Goal: Transaction & Acquisition: Purchase product/service

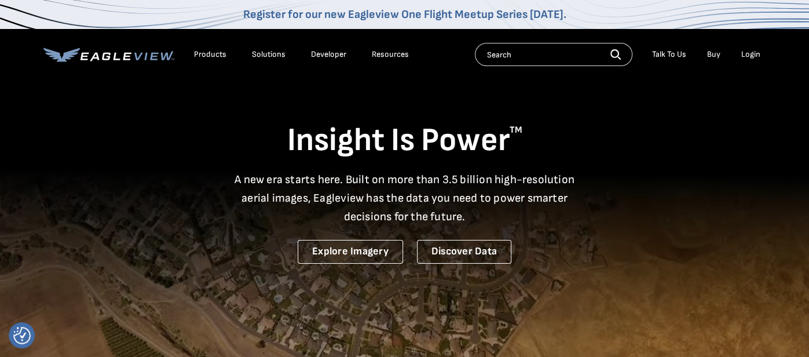
click at [749, 56] on div "Login" at bounding box center [750, 54] width 19 height 10
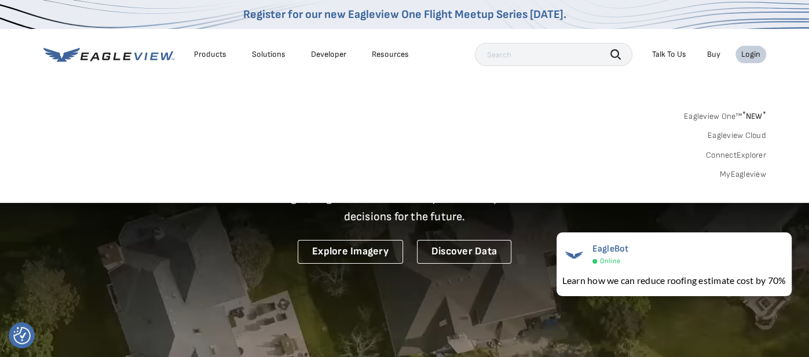
click at [722, 115] on link "Eagleview One™ * NEW *" at bounding box center [725, 114] width 82 height 13
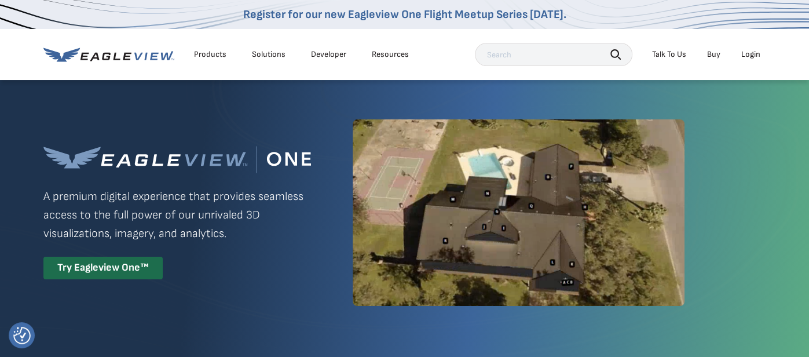
click at [755, 56] on div "Login" at bounding box center [750, 54] width 19 height 10
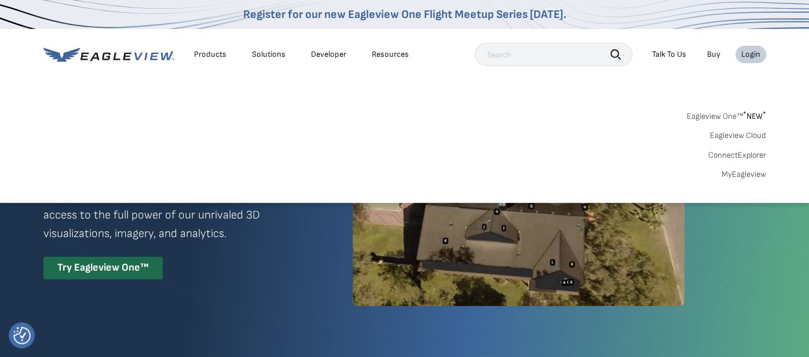
click at [748, 174] on link "MyEagleview" at bounding box center [743, 174] width 45 height 10
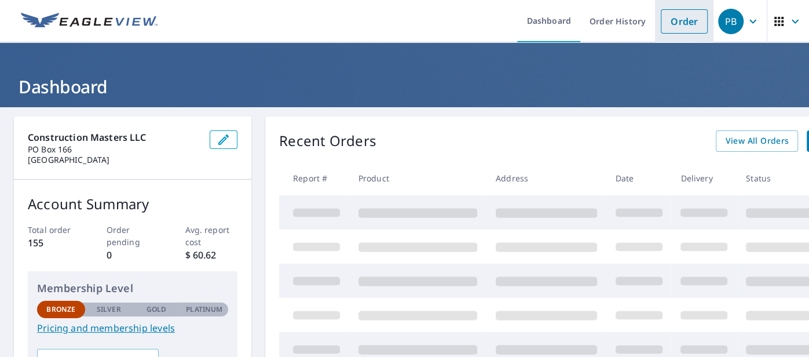
click at [684, 20] on link "Order" at bounding box center [683, 21] width 47 height 24
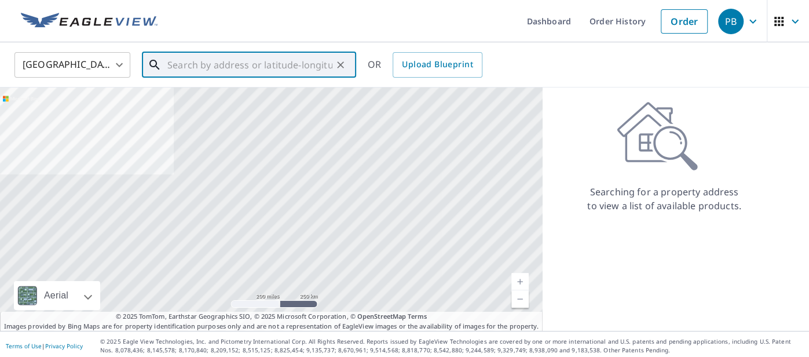
click at [216, 63] on input "text" at bounding box center [249, 65] width 165 height 32
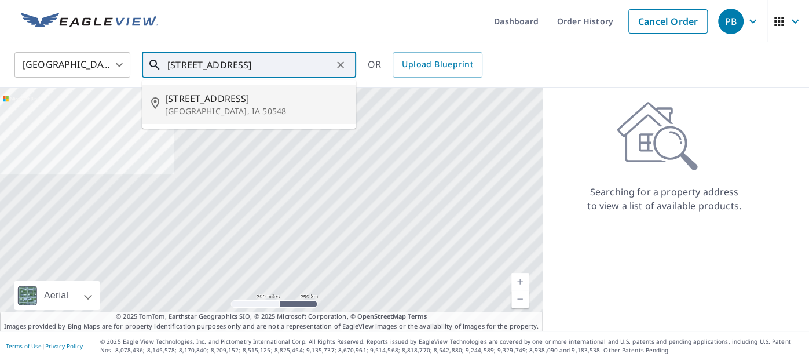
click at [185, 109] on p "[GEOGRAPHIC_DATA], IA 50548" at bounding box center [256, 111] width 182 height 12
type input "14 Walnut Cir Humboldt, IA 50548"
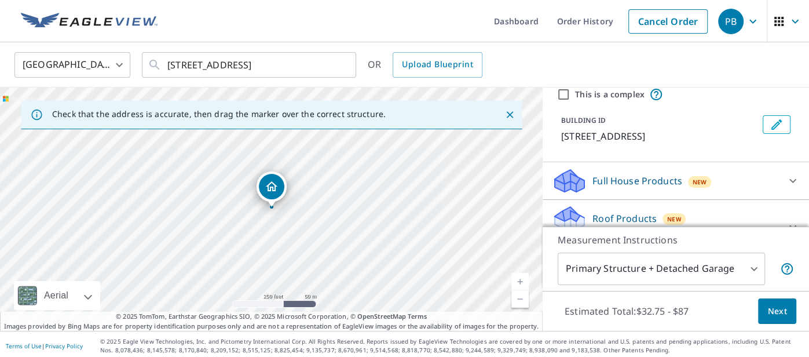
scroll to position [46, 0]
click at [755, 269] on body "PB PB Dashboard Order History Cancel Order PB United States US ​ 14 Walnut Cir …" at bounding box center [404, 178] width 809 height 357
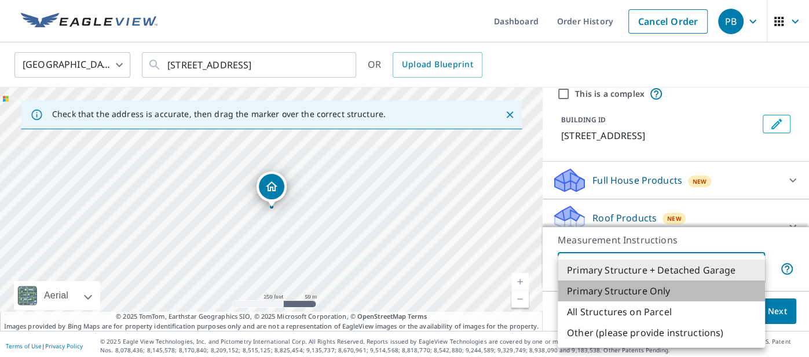
click at [655, 291] on li "Primary Structure Only" at bounding box center [660, 290] width 207 height 21
type input "2"
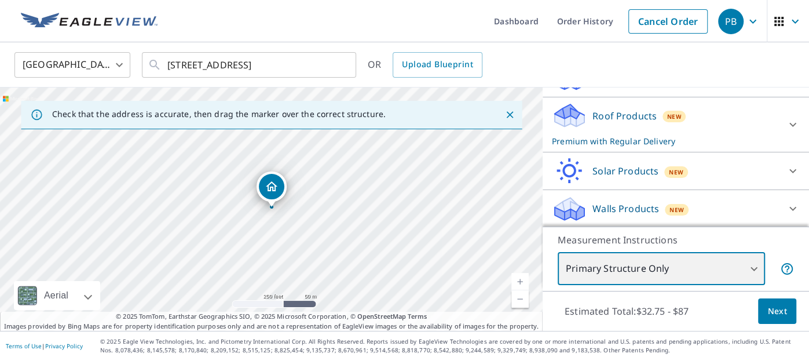
scroll to position [3, 0]
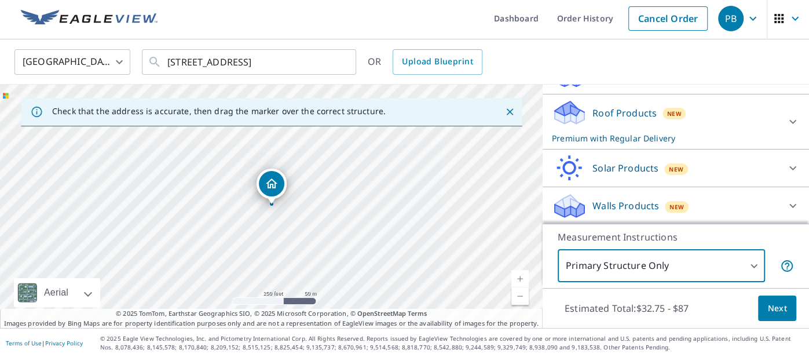
click at [783, 311] on span "Next" at bounding box center [777, 308] width 20 height 14
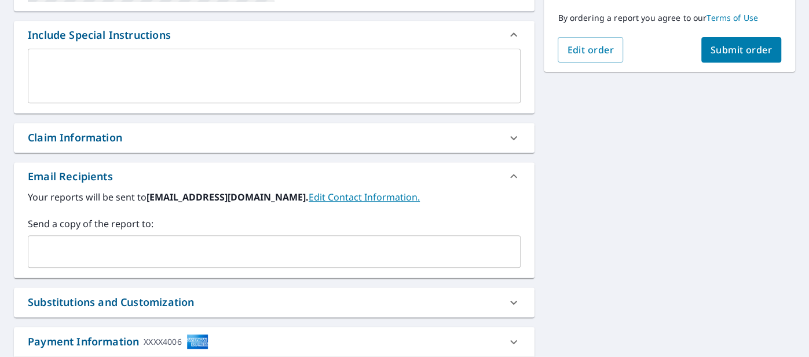
scroll to position [297, 0]
click at [155, 258] on input "text" at bounding box center [265, 251] width 465 height 22
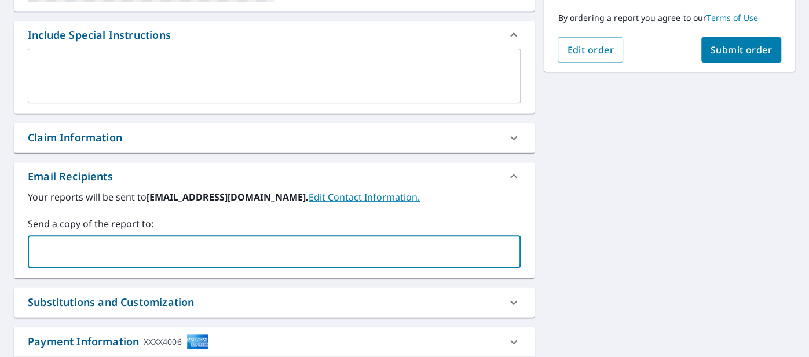
type input "constructionmastersofiowa@gmail.com"
click at [515, 339] on icon at bounding box center [513, 341] width 7 height 4
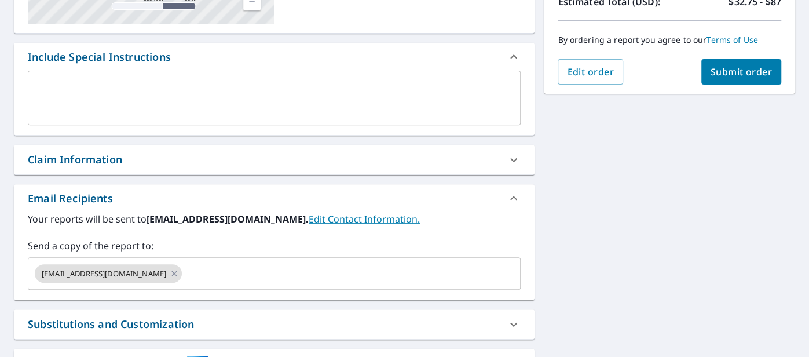
scroll to position [259, 0]
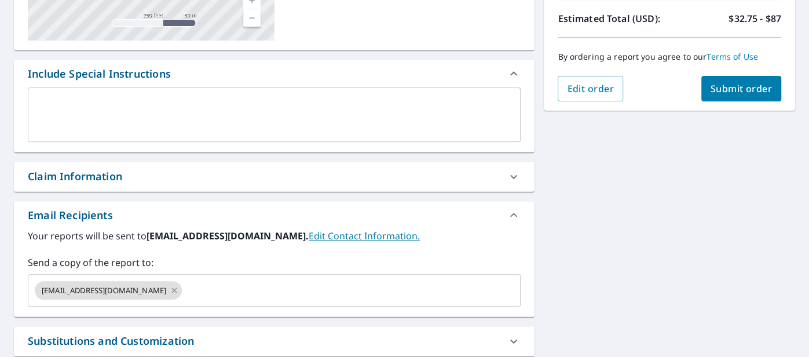
click at [751, 89] on span "Submit order" at bounding box center [741, 88] width 62 height 13
